Goal: Find specific page/section: Find specific page/section

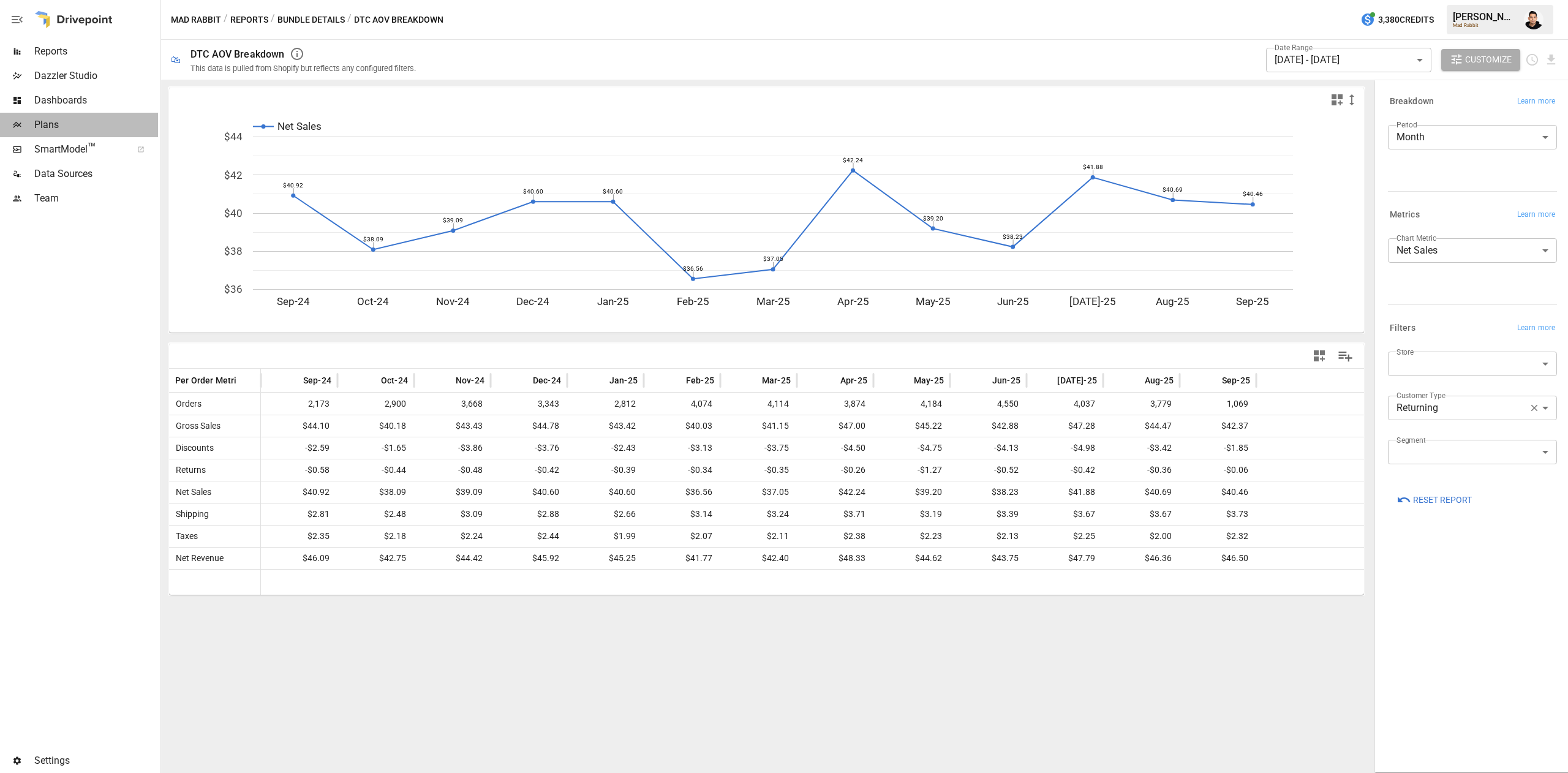
click at [58, 124] on span "Plans" at bounding box center [95, 125] width 124 height 14
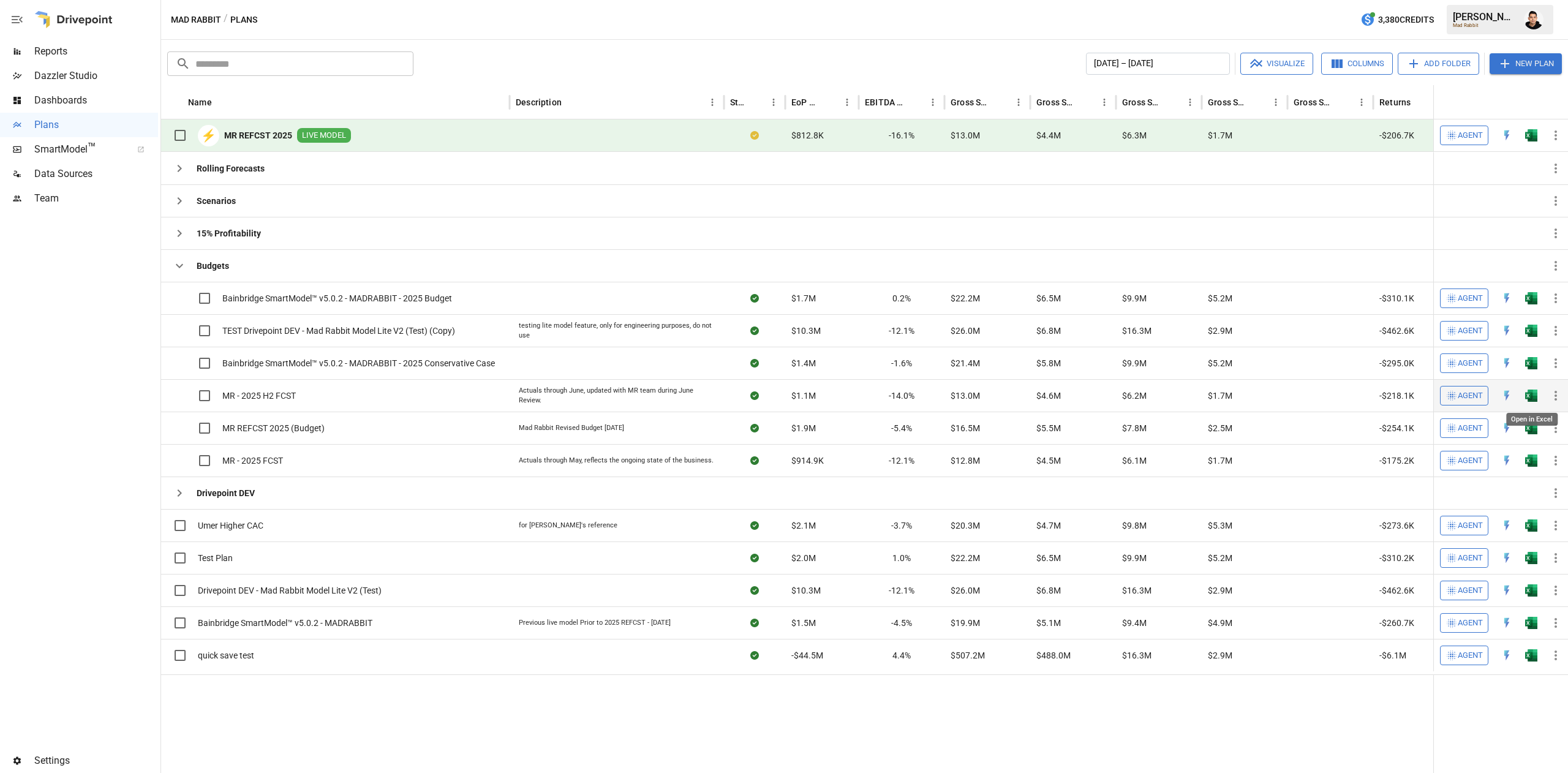
click at [1531, 399] on img "Open in Excel" at bounding box center [1531, 396] width 12 height 12
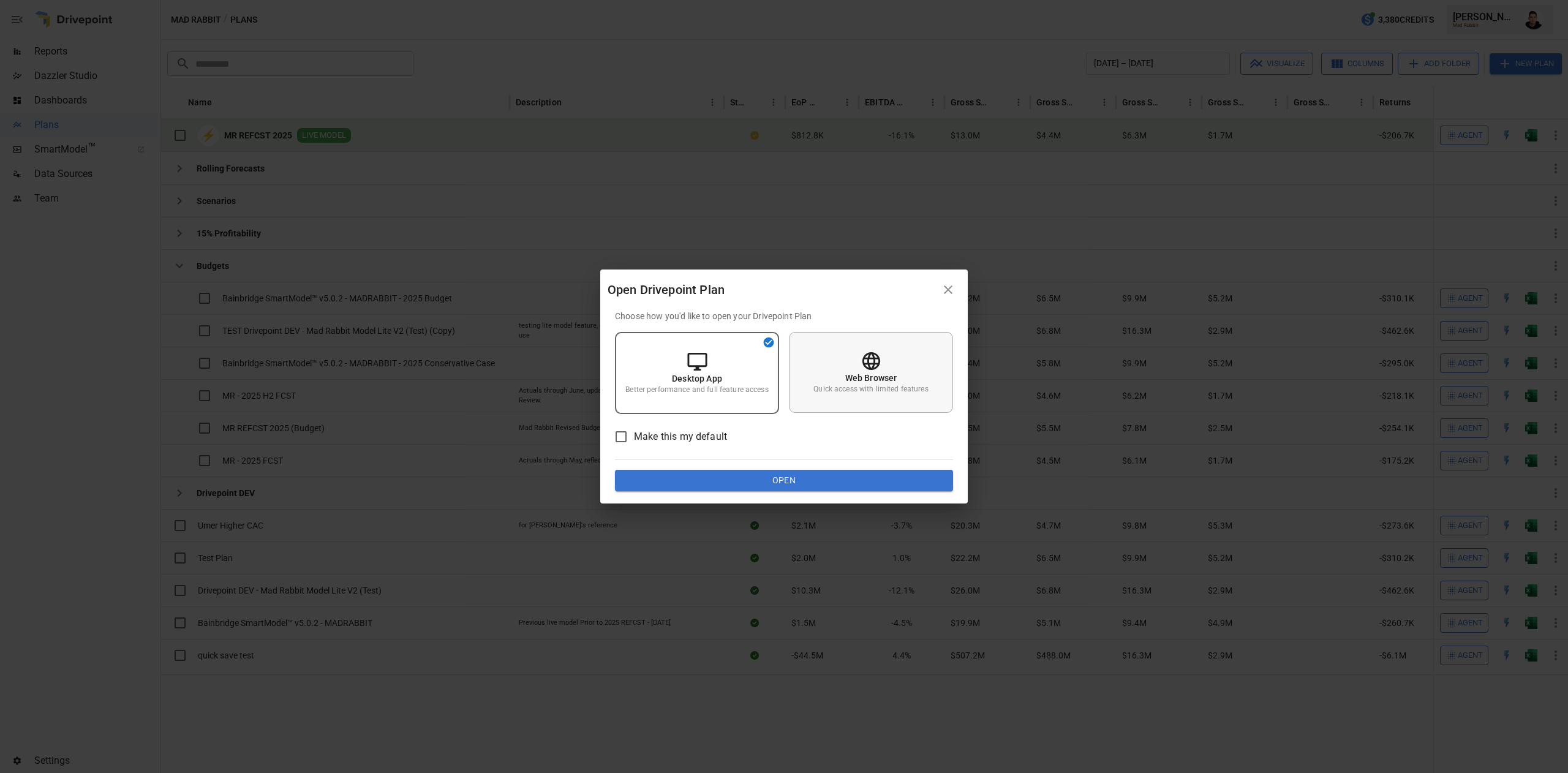
click at [888, 377] on p "Web Browser" at bounding box center [872, 377] width 52 height 12
click at [881, 477] on button "Open" at bounding box center [783, 481] width 338 height 22
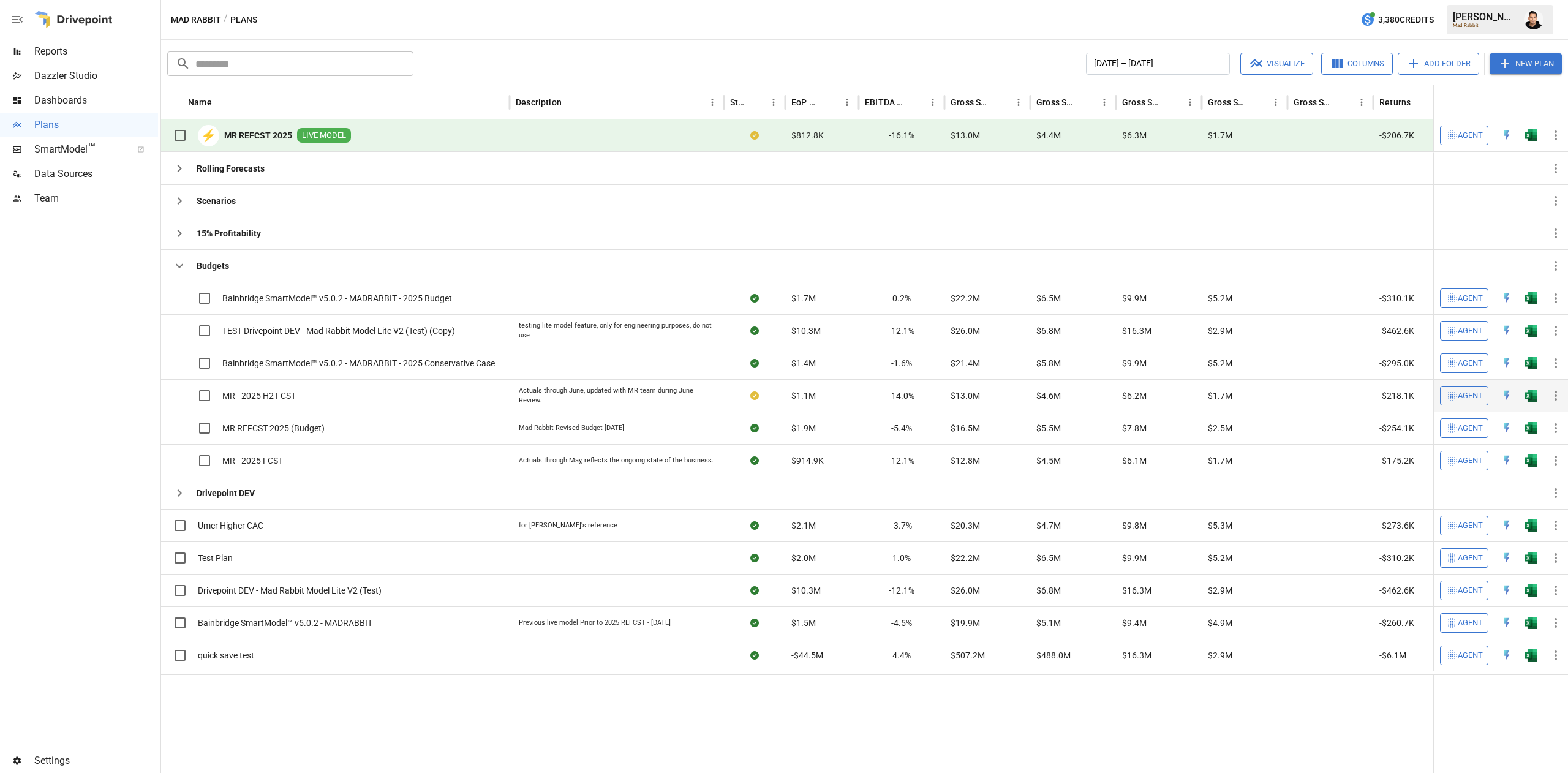
click at [1533, 390] on button "button" at bounding box center [1531, 395] width 39 height 18
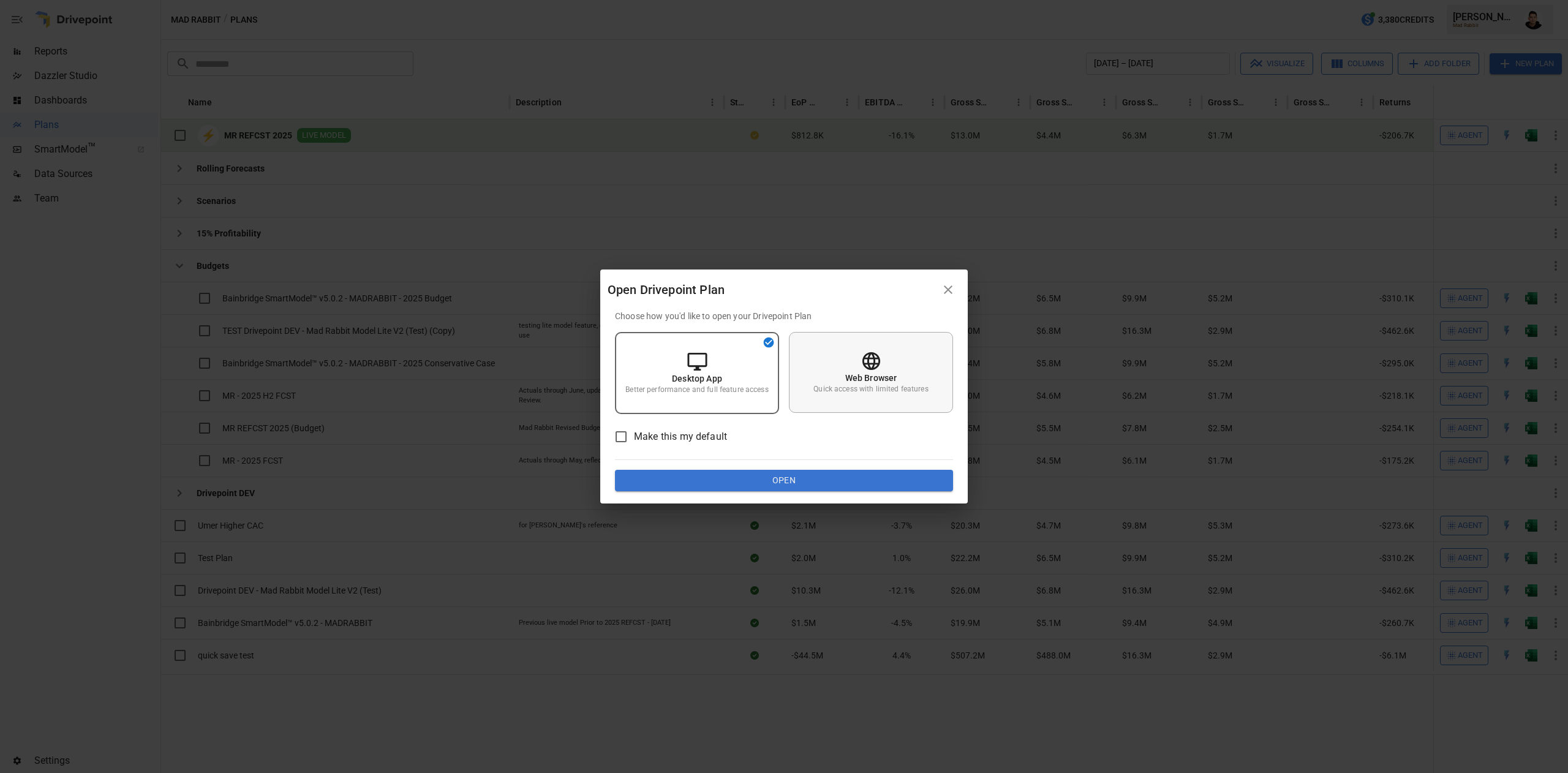
click at [885, 386] on p "Quick access with limited features" at bounding box center [871, 389] width 114 height 10
click at [885, 486] on button "Open" at bounding box center [783, 481] width 338 height 22
